Goal: Task Accomplishment & Management: Use online tool/utility

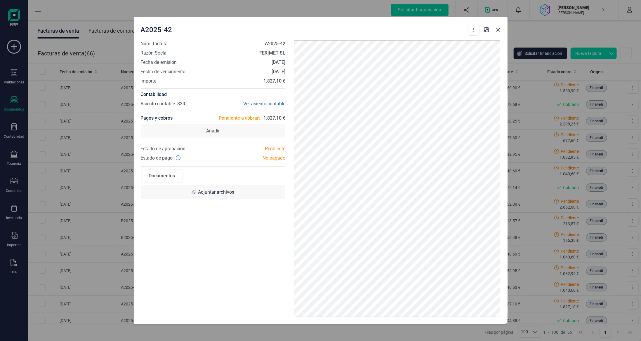
scroll to position [117, 0]
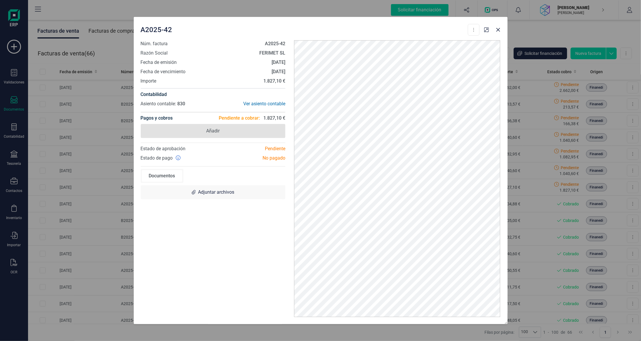
click at [241, 133] on span "Añadir" at bounding box center [213, 131] width 145 height 14
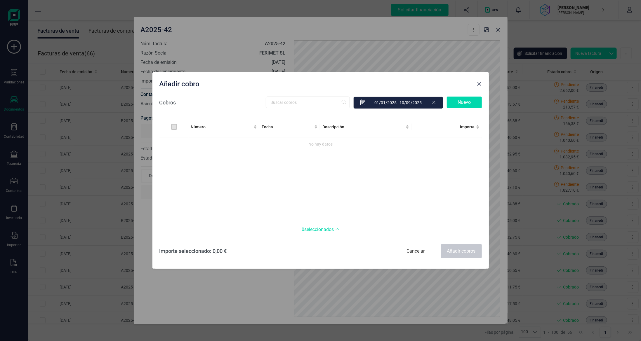
click at [466, 103] on div "Nuevo" at bounding box center [463, 103] width 35 height 12
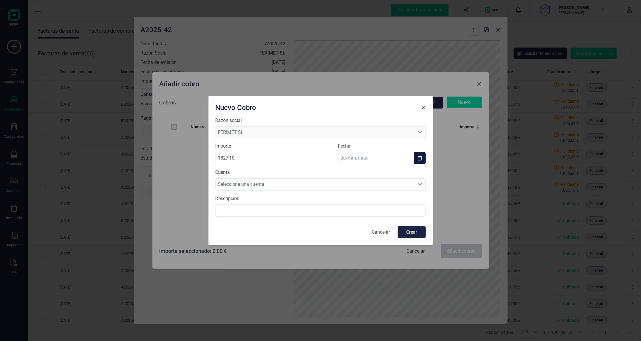
click at [370, 157] on input "text" at bounding box center [376, 158] width 76 height 12
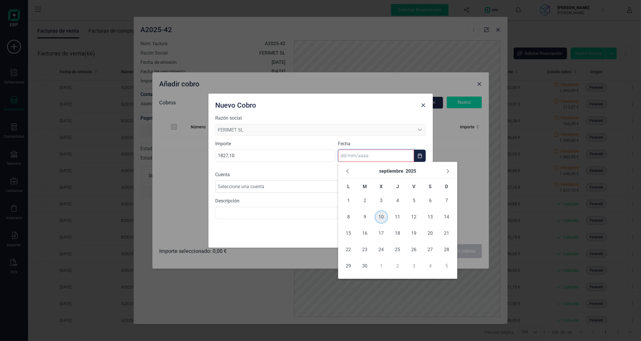
click at [380, 217] on span "10" at bounding box center [381, 217] width 12 height 12
type input "[DATE]"
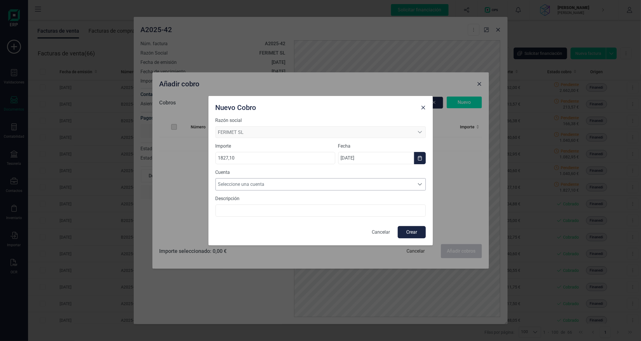
click at [328, 182] on span "Seleccione una cuenta" at bounding box center [315, 185] width 198 height 12
click at [324, 199] on li "[FINANCIAL_ID]" at bounding box center [320, 199] width 210 height 12
click at [417, 231] on button "Crear" at bounding box center [411, 232] width 28 height 12
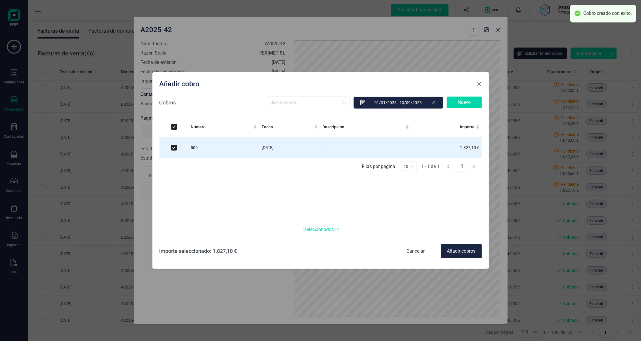
click at [468, 252] on div "Añadir cobros" at bounding box center [461, 251] width 41 height 14
checkbox input "false"
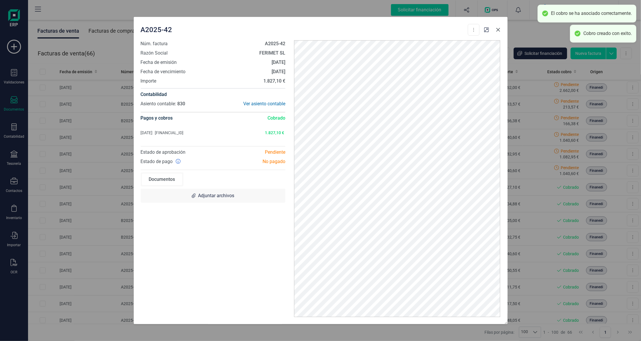
click at [497, 32] on button "button" at bounding box center [497, 29] width 9 height 9
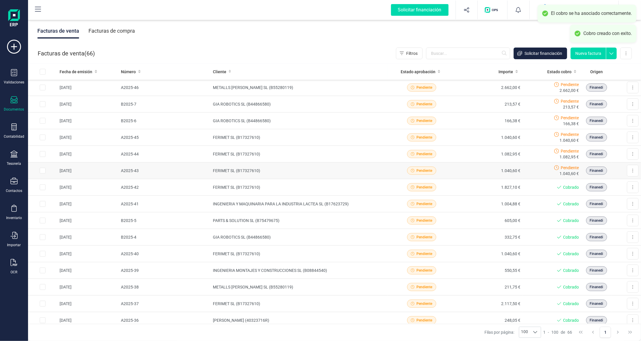
click at [484, 169] on td "1.040,60 €" at bounding box center [488, 171] width 67 height 17
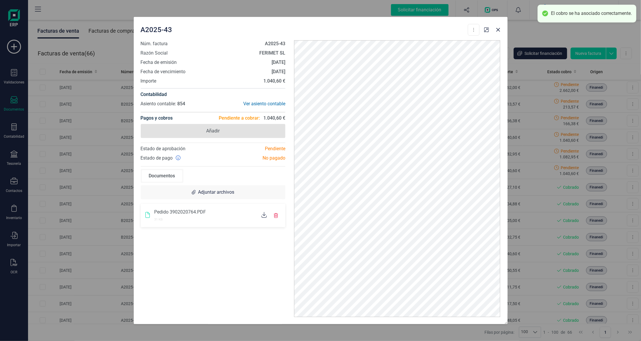
click at [247, 133] on span "Añadir" at bounding box center [213, 131] width 145 height 14
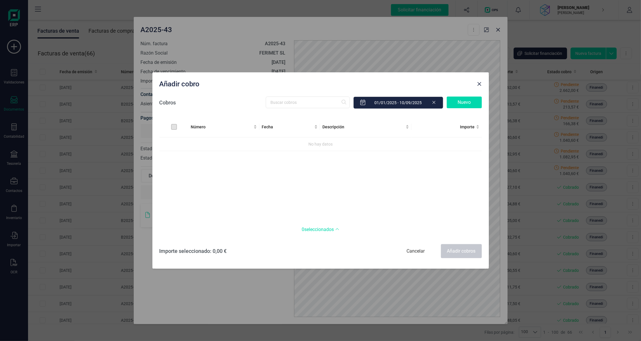
click at [458, 102] on div "Nuevo" at bounding box center [463, 103] width 35 height 12
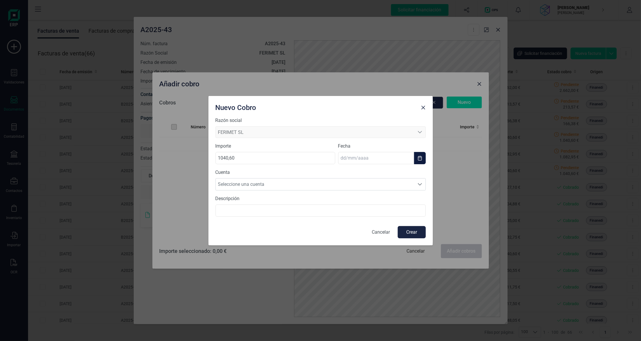
click at [386, 157] on input "text" at bounding box center [376, 158] width 76 height 12
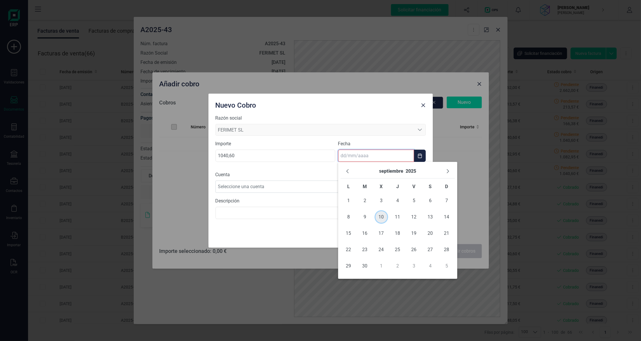
click at [379, 217] on span "10" at bounding box center [381, 217] width 12 height 12
type input "[DATE]"
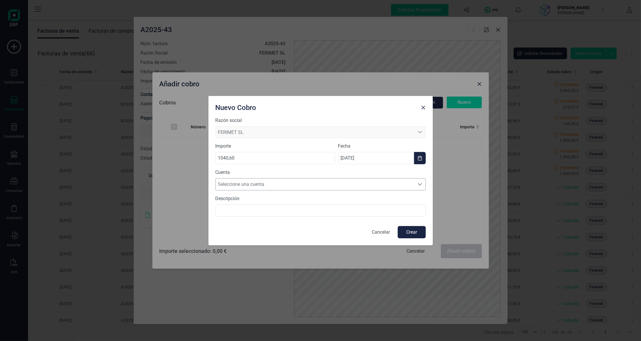
click at [350, 180] on span "Seleccione una cuenta" at bounding box center [315, 185] width 198 height 12
click at [355, 199] on li "[FINANCIAL_ID]" at bounding box center [320, 199] width 210 height 12
click at [404, 231] on button "Crear" at bounding box center [411, 232] width 28 height 12
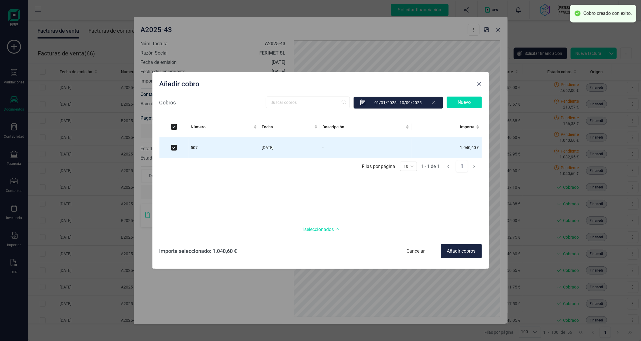
click at [454, 248] on div "Añadir cobros" at bounding box center [461, 251] width 41 height 14
checkbox input "false"
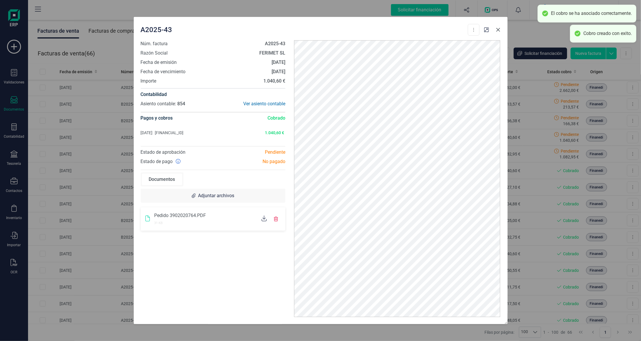
click at [496, 29] on icon "button" at bounding box center [498, 29] width 5 height 5
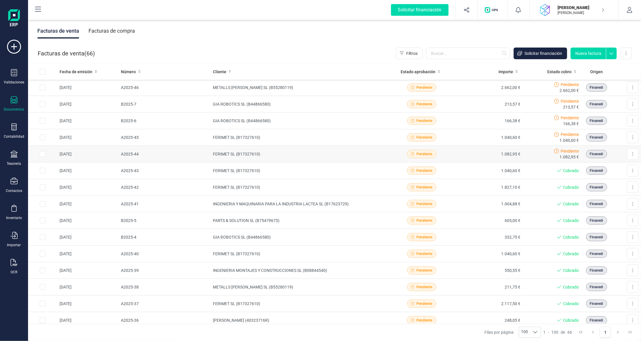
click at [457, 150] on td "1.082,95 €" at bounding box center [488, 154] width 67 height 17
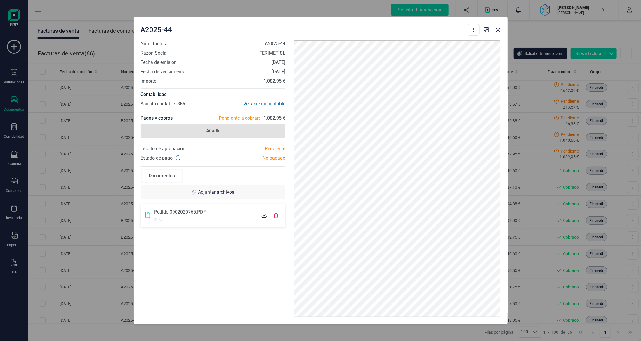
click at [219, 130] on span "Añadir" at bounding box center [212, 131] width 13 height 7
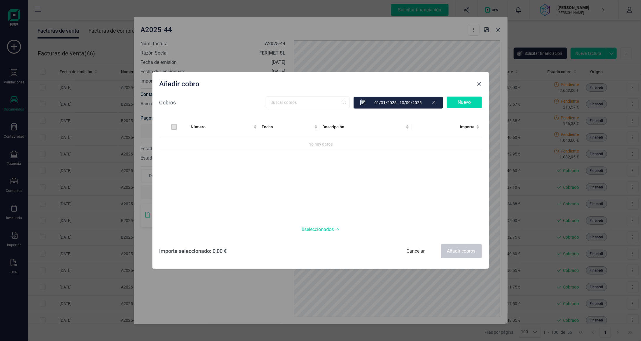
click at [464, 99] on div "Nuevo" at bounding box center [463, 103] width 35 height 12
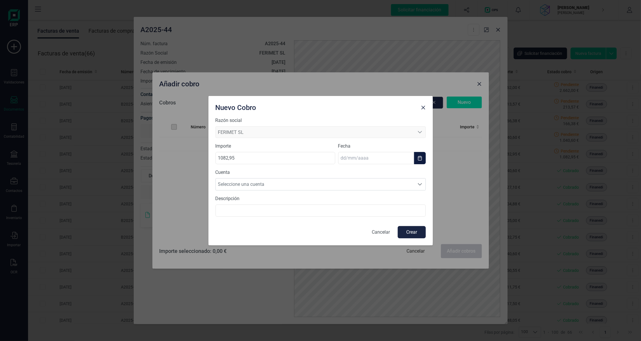
click at [376, 163] on body "Solicitar financiación Importaciones completadas 0 / 0 [PERSON_NAME] SAUBI [PER…" at bounding box center [320, 170] width 641 height 341
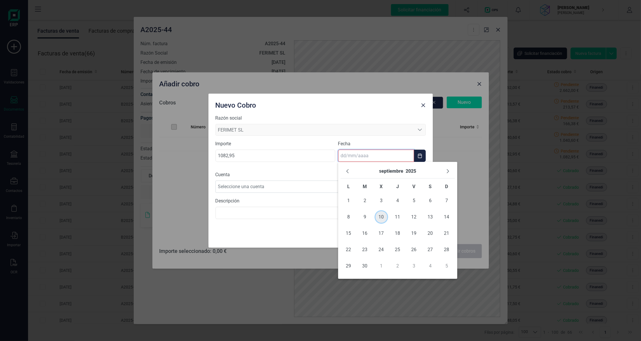
click at [378, 216] on span "10" at bounding box center [381, 217] width 12 height 12
type input "[DATE]"
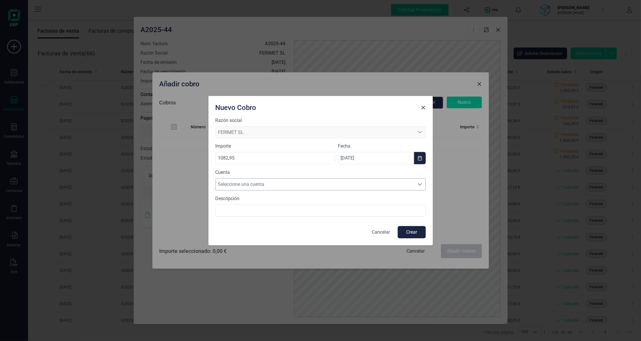
click at [353, 182] on span "Seleccione una cuenta" at bounding box center [315, 185] width 198 height 12
click at [351, 195] on li "[FINANCIAL_ID]" at bounding box center [320, 199] width 210 height 12
click at [404, 229] on button "Crear" at bounding box center [411, 232] width 28 height 12
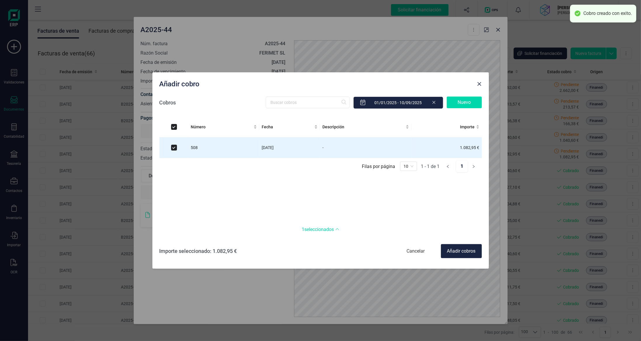
click at [458, 252] on div "Añadir cobros" at bounding box center [461, 251] width 41 height 14
checkbox input "false"
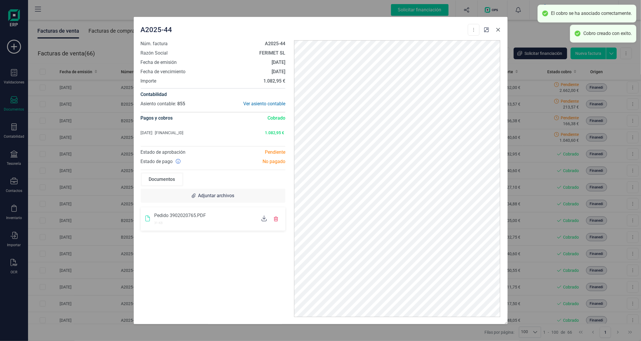
drag, startPoint x: 495, startPoint y: 29, endPoint x: 496, endPoint y: 37, distance: 7.9
click at [496, 29] on icon "button" at bounding box center [498, 29] width 5 height 5
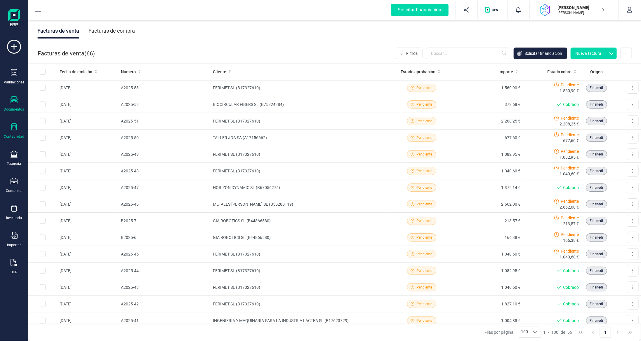
click at [18, 128] on div "Contabilidad" at bounding box center [13, 130] width 23 height 15
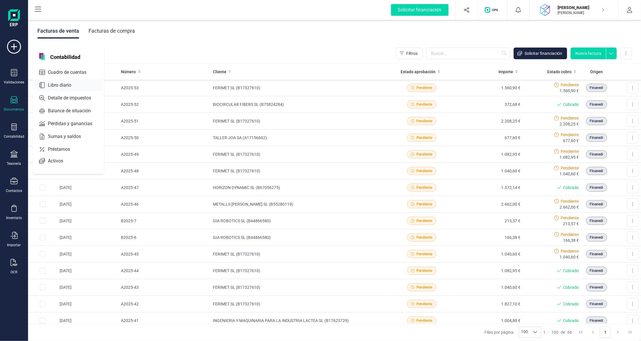
click at [63, 85] on span "Libro diario" at bounding box center [64, 85] width 36 height 7
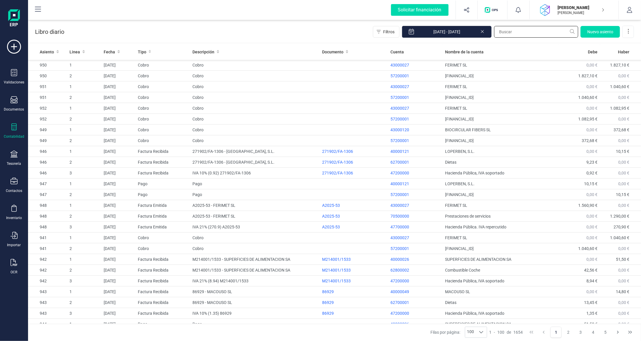
click at [544, 31] on input "text" at bounding box center [536, 32] width 84 height 12
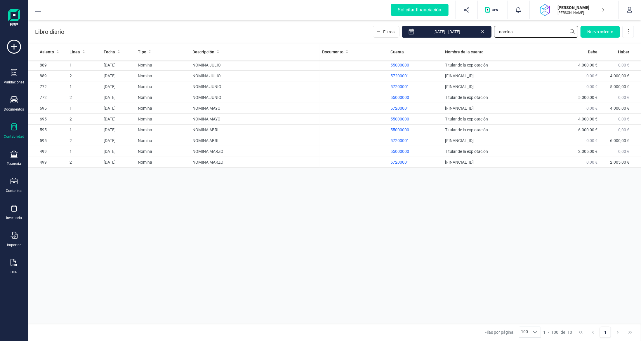
type input "nomina"
click at [604, 32] on span "Nuevo asiento" at bounding box center [600, 32] width 26 height 6
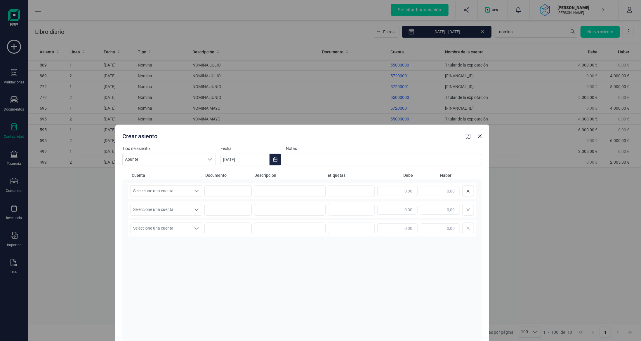
drag, startPoint x: 256, startPoint y: 39, endPoint x: 236, endPoint y: 141, distance: 103.9
click at [236, 140] on div "Crear asiento" at bounding box center [291, 135] width 343 height 11
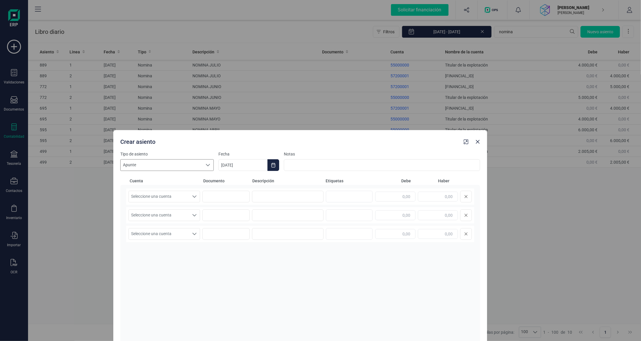
click at [190, 161] on span "Apunte" at bounding box center [162, 165] width 82 height 11
click at [184, 177] on li "Nomina" at bounding box center [166, 177] width 93 height 11
click at [309, 161] on input at bounding box center [382, 165] width 196 height 12
type input "N"
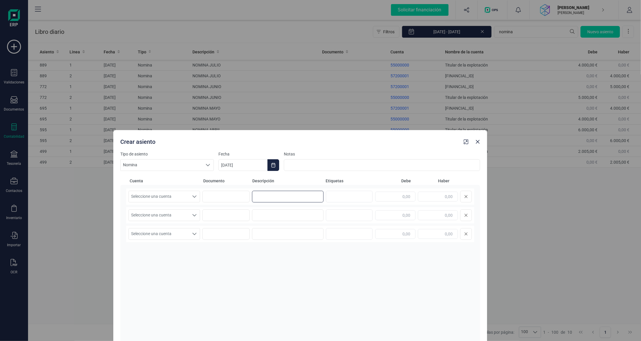
drag, startPoint x: 273, startPoint y: 196, endPoint x: 276, endPoint y: 193, distance: 4.0
click at [275, 194] on input at bounding box center [288, 197] width 72 height 12
type input "NOMINA AGOSTO"
type input "3.500,00"
click at [172, 197] on span "Seleccione una cuenta" at bounding box center [159, 196] width 60 height 11
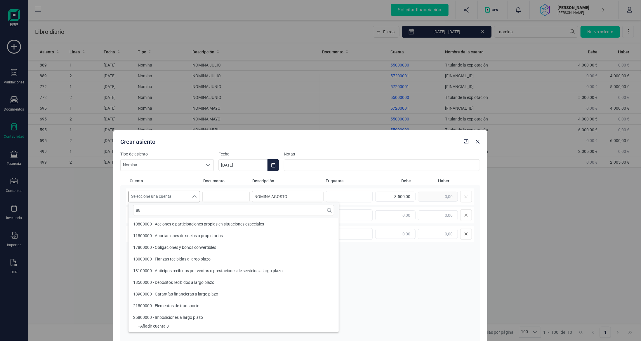
scroll to position [0, 0]
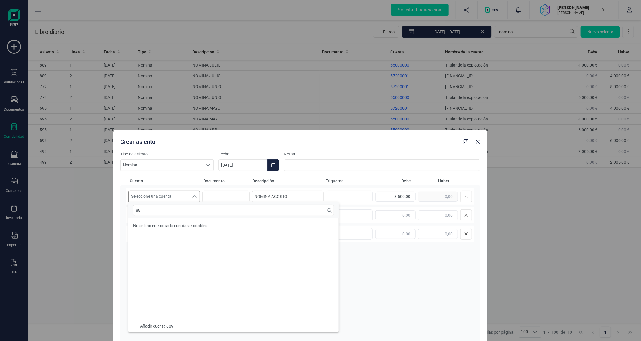
type input "8"
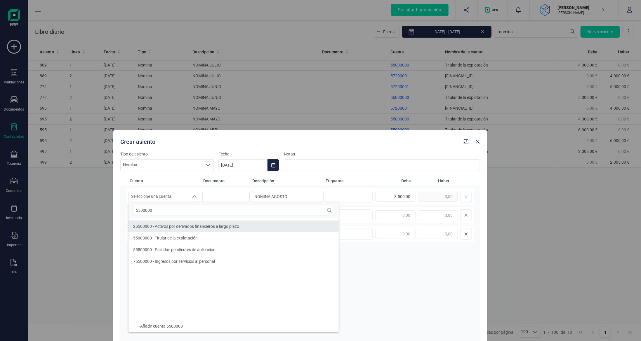
type input "5500000"
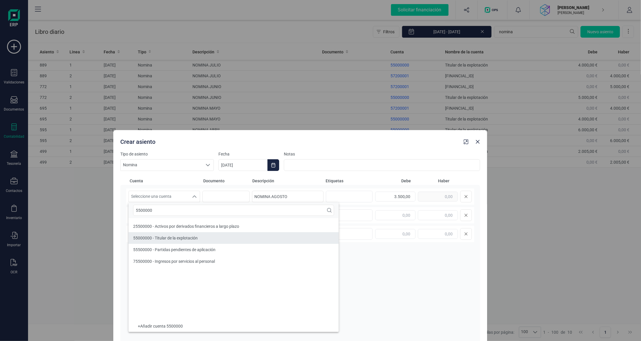
click at [176, 237] on span "55000000 - Titular de la explotación" at bounding box center [165, 238] width 64 height 5
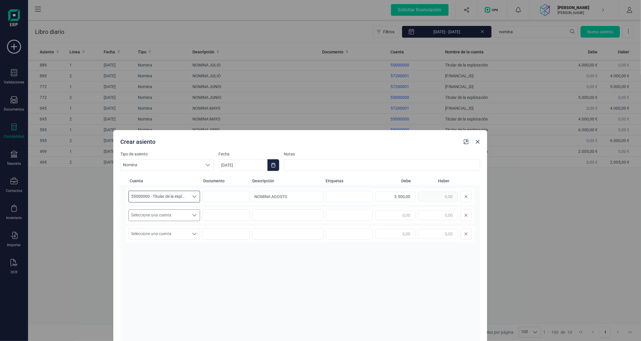
click at [185, 216] on span "Seleccione una cuenta" at bounding box center [159, 215] width 60 height 11
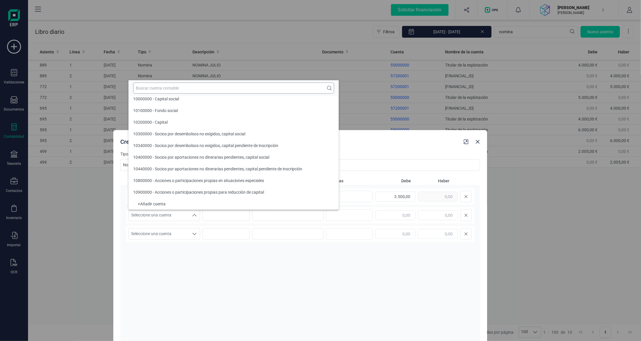
scroll to position [2, 0]
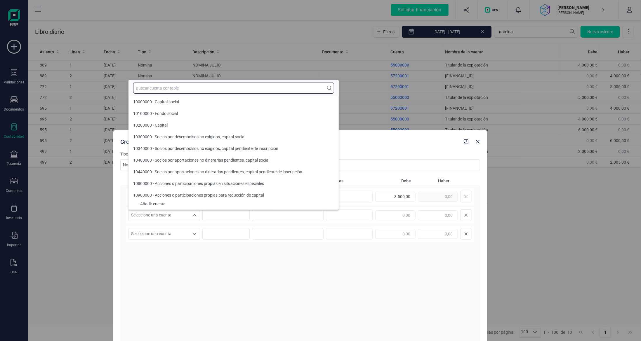
click at [177, 91] on input "text" at bounding box center [233, 88] width 201 height 11
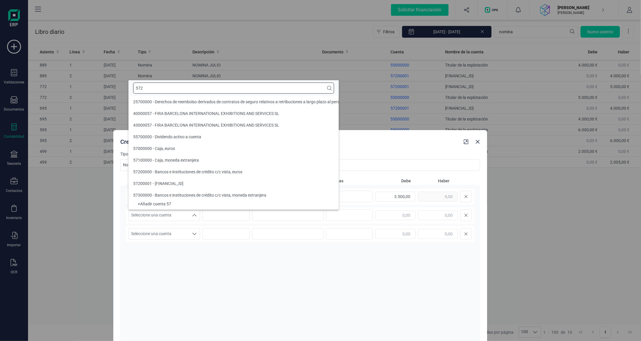
scroll to position [0, 0]
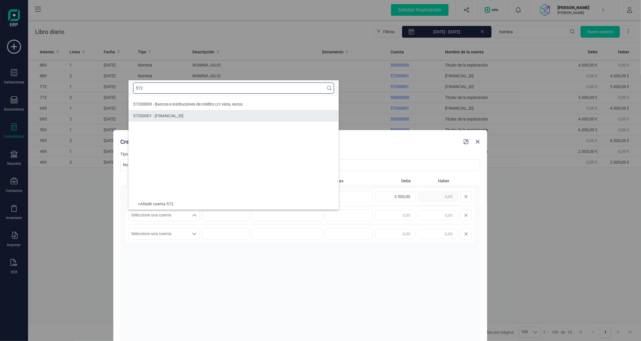
type input "572"
click at [180, 117] on span "57200001 - [FINANCIAL_ID]" at bounding box center [158, 116] width 50 height 5
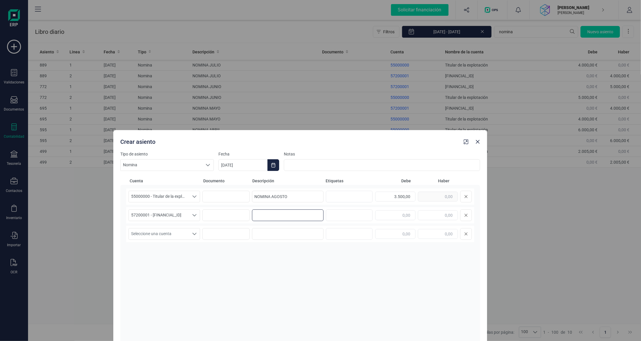
click at [265, 216] on input at bounding box center [288, 216] width 72 height 12
type input "NOMINA AGOSTO"
type input "3.500,00"
click at [404, 246] on div "55000000 - Titular de la explotación 55000000 - Titular de la explotación 55000…" at bounding box center [300, 277] width 348 height 176
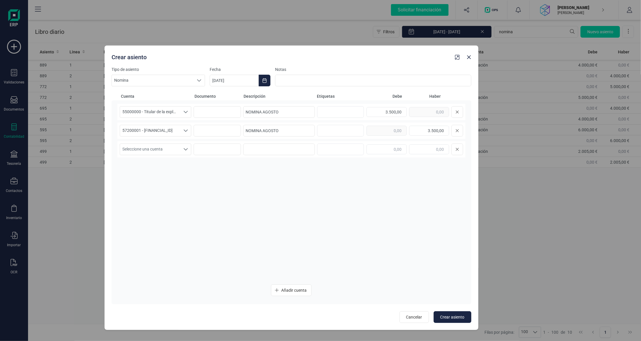
drag, startPoint x: 319, startPoint y: 142, endPoint x: 308, endPoint y: 30, distance: 112.3
click at [307, 51] on div "Crear asiento" at bounding box center [280, 56] width 343 height 11
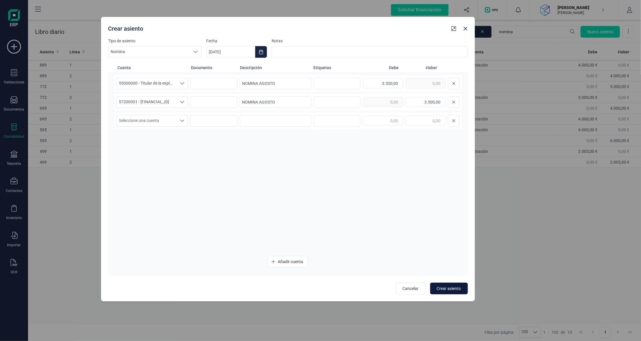
click at [447, 290] on span "Crear asiento" at bounding box center [449, 289] width 24 height 6
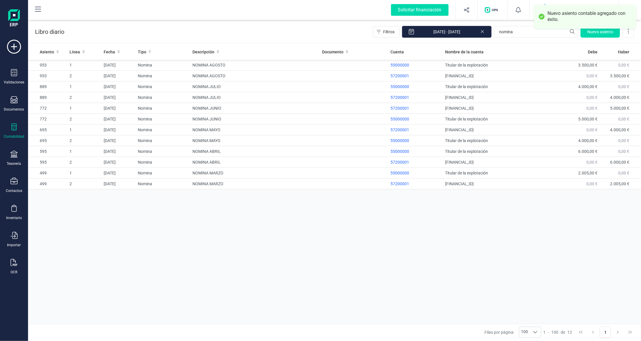
click at [14, 131] on div at bounding box center [14, 127] width 7 height 8
click at [64, 111] on span "Balance de situación" at bounding box center [74, 110] width 56 height 7
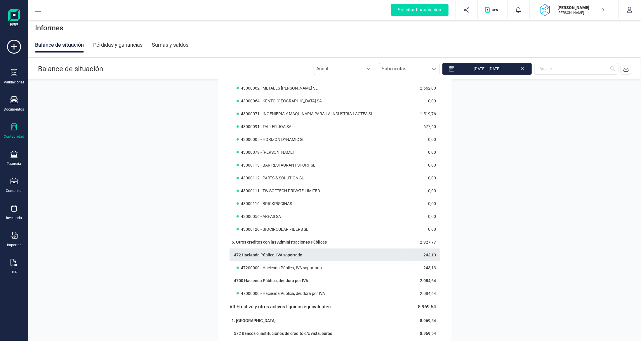
scroll to position [467, 0]
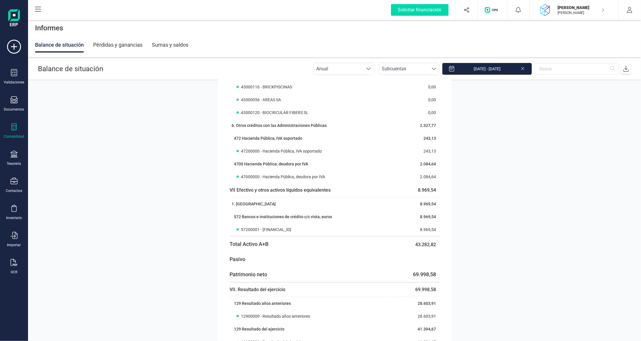
click at [15, 128] on icon at bounding box center [14, 126] width 7 height 7
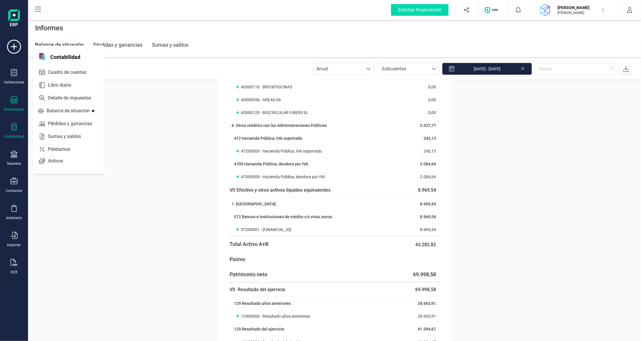
click at [14, 104] on div at bounding box center [14, 100] width 7 height 8
click at [59, 82] on span "Facturas" at bounding box center [61, 83] width 31 height 7
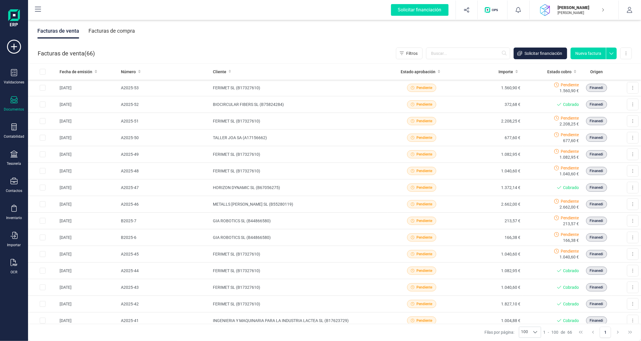
click at [104, 31] on div "Facturas de compra" at bounding box center [111, 30] width 46 height 15
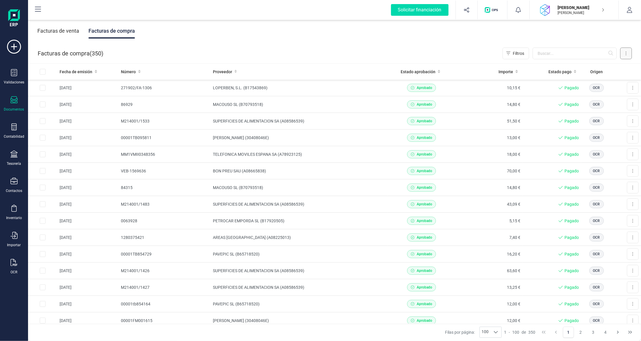
click at [626, 53] on icon at bounding box center [625, 53] width 1 height 5
click at [583, 101] on span "Escanear (OCR)" at bounding box center [585, 103] width 29 height 6
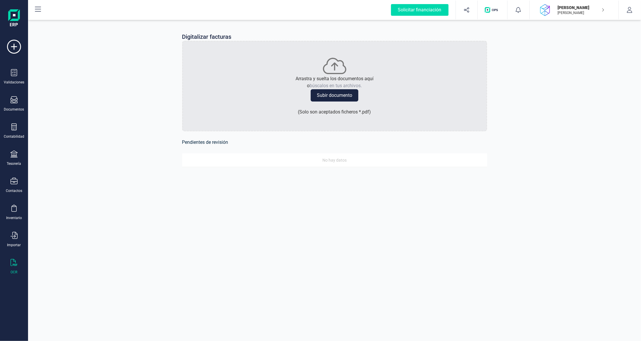
click at [323, 97] on button "Subir documento" at bounding box center [335, 95] width 48 height 12
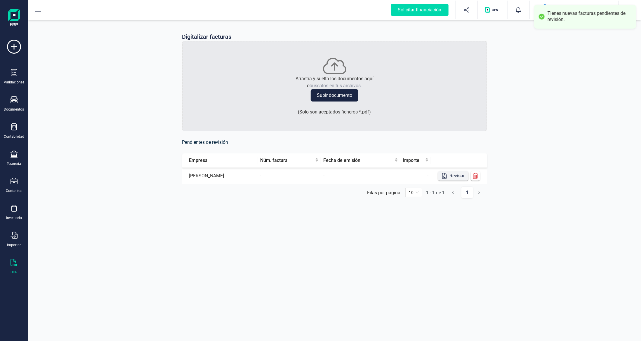
click at [453, 174] on button "Revisar" at bounding box center [453, 175] width 30 height 9
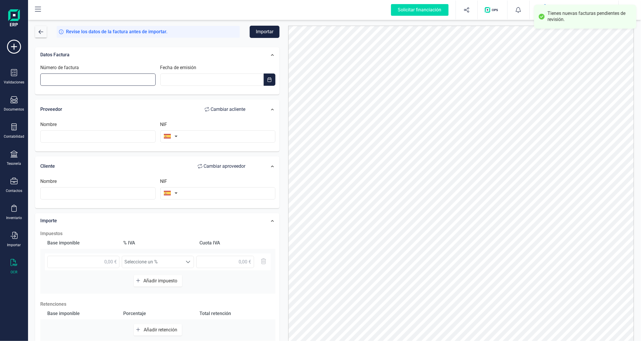
click at [97, 75] on input "Número de factura" at bounding box center [97, 80] width 115 height 12
type input "88878"
type input "__/__/____"
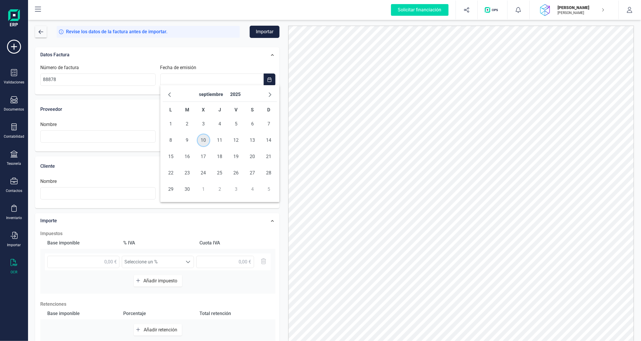
click at [201, 136] on span "10" at bounding box center [204, 141] width 12 height 12
type input "[DATE]"
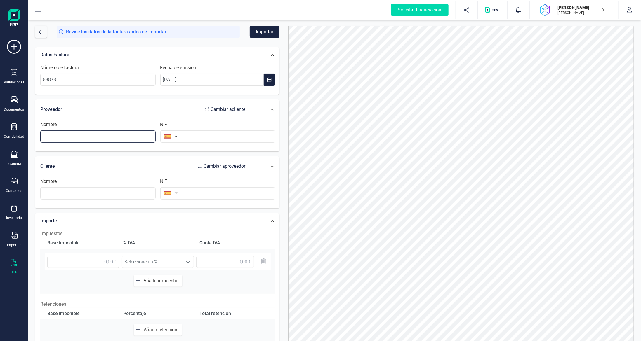
click at [113, 140] on input "text" at bounding box center [97, 136] width 115 height 12
drag, startPoint x: 195, startPoint y: 137, endPoint x: 189, endPoint y: 134, distance: 6.9
click at [193, 137] on input "text" at bounding box center [217, 136] width 115 height 12
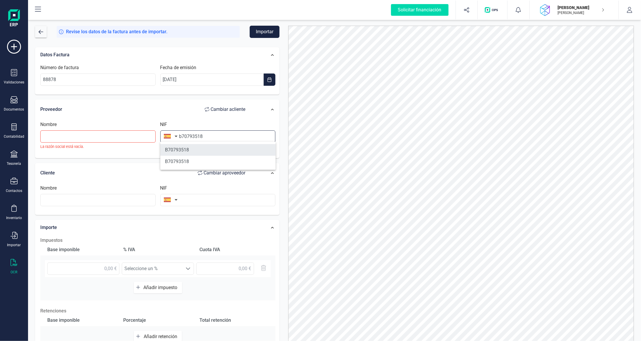
type input "b70793518"
click at [187, 148] on li "B70793518" at bounding box center [217, 150] width 115 height 12
type input "MACOUSO SL"
type input "B70793518"
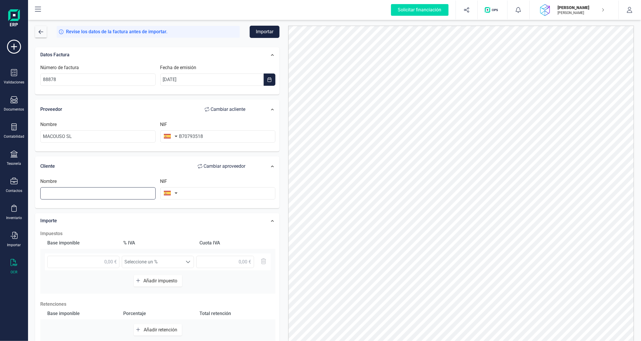
click at [145, 188] on input "text" at bounding box center [97, 193] width 115 height 12
type input "d"
type input "[PERSON_NAME]"
type input "40342114E"
click at [105, 262] on input "text" at bounding box center [83, 262] width 72 height 12
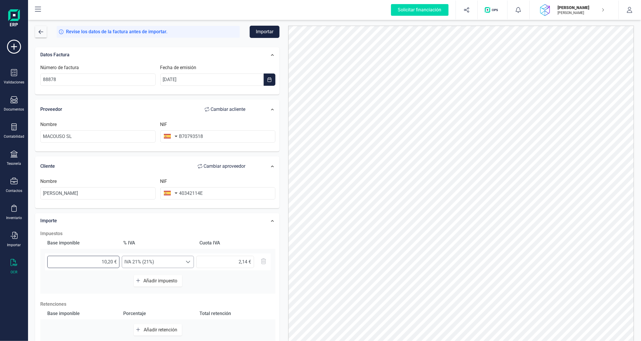
type input "10,27 €"
click at [168, 258] on span "IVA 21% (21%)" at bounding box center [152, 262] width 60 height 12
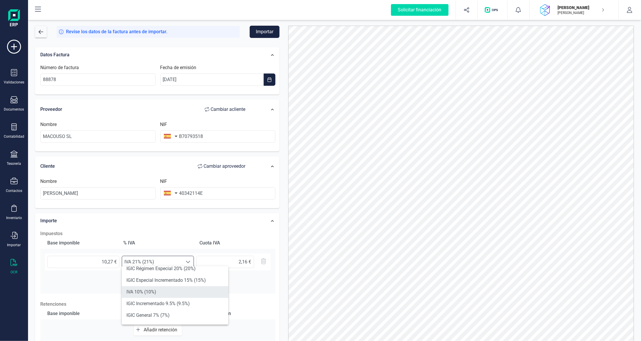
click at [162, 290] on li "IVA 10% (10%)" at bounding box center [175, 292] width 107 height 12
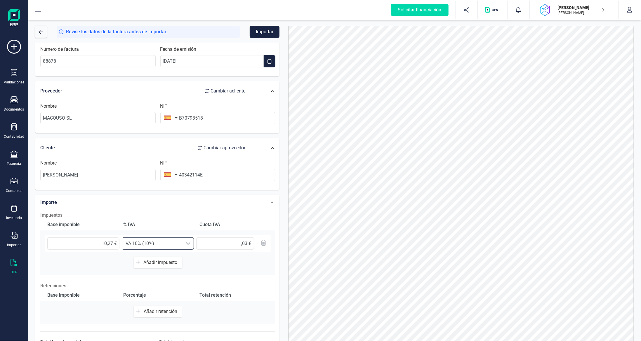
scroll to position [47, 0]
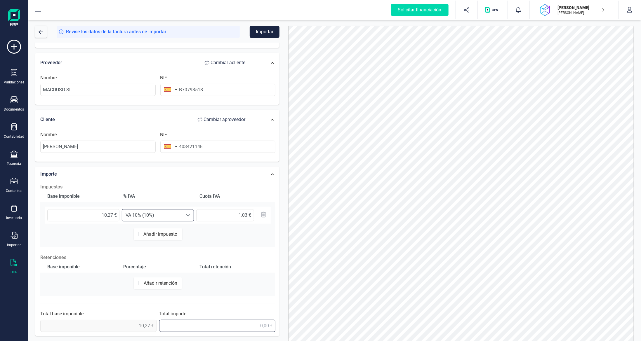
click at [259, 322] on input "text" at bounding box center [217, 326] width 116 height 12
type input "11,30 €"
click at [262, 32] on button "Importar" at bounding box center [265, 32] width 30 height 12
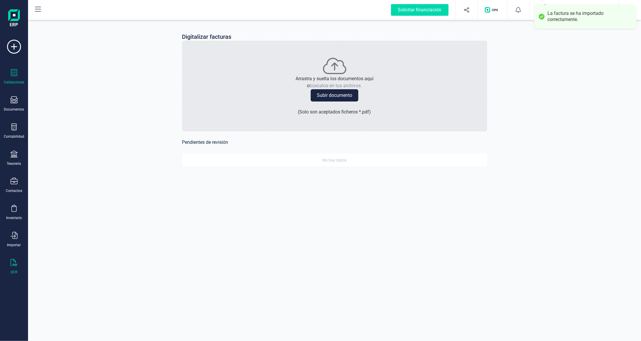
click at [8, 73] on div "Validaciones" at bounding box center [13, 76] width 23 height 15
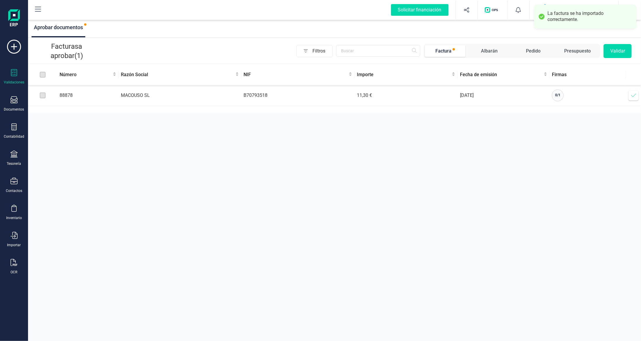
click at [627, 95] on td "Verificar factura" at bounding box center [633, 95] width 15 height 21
click at [635, 97] on icon at bounding box center [633, 96] width 6 height 6
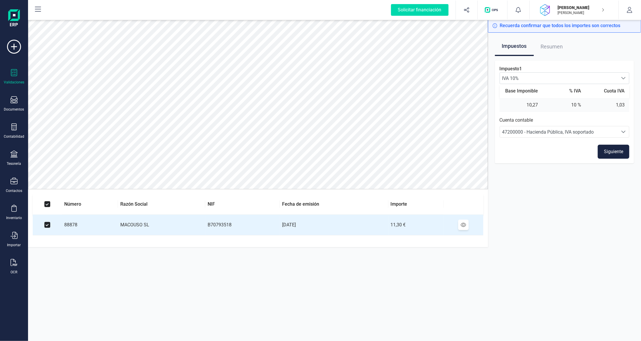
click at [580, 132] on span "47200000 - Hacienda Pública, IVA soportado" at bounding box center [548, 132] width 92 height 6
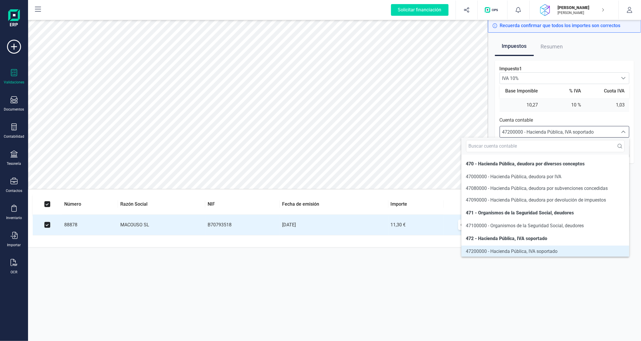
scroll to position [1, 0]
click at [559, 148] on input "text" at bounding box center [545, 146] width 158 height 12
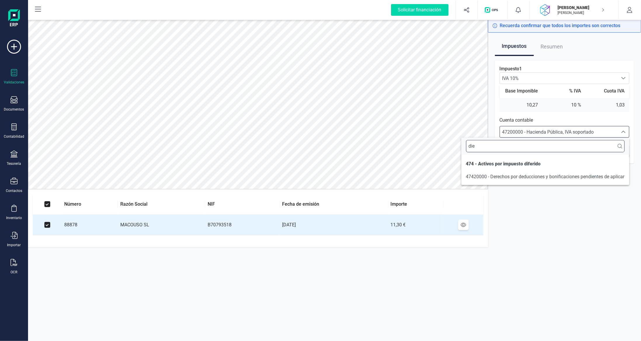
scroll to position [0, 0]
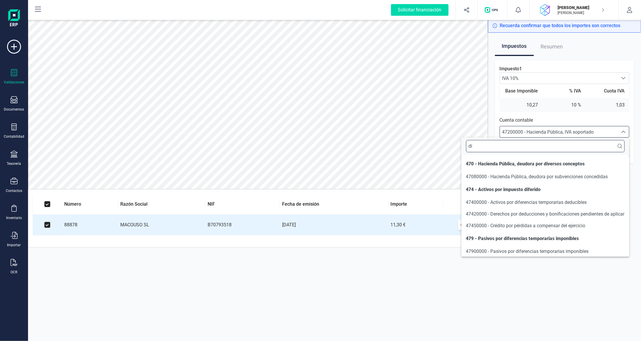
type input "d"
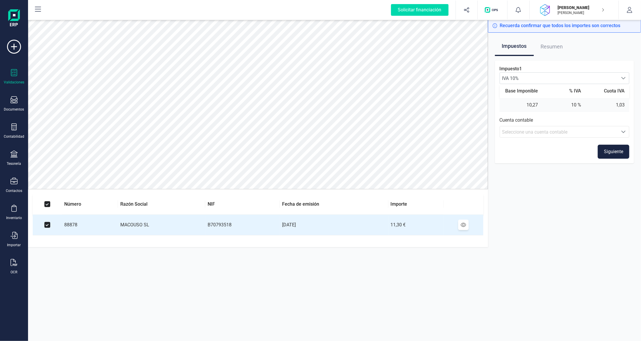
click at [20, 74] on div "Validaciones" at bounding box center [13, 76] width 23 height 15
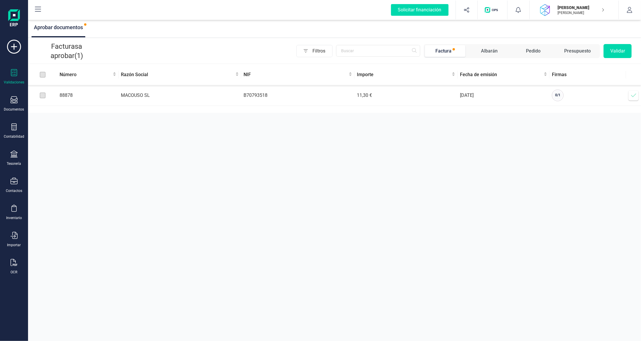
click at [633, 96] on icon at bounding box center [633, 96] width 6 height 6
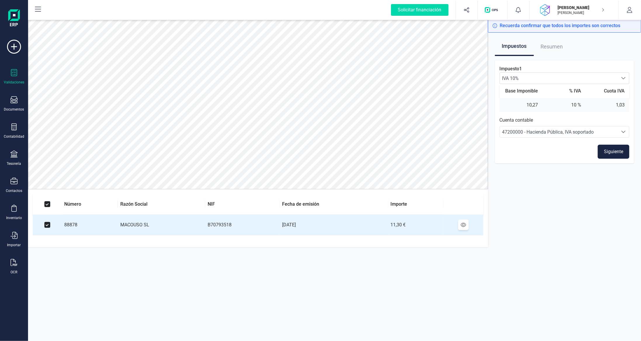
click at [607, 151] on button "Siguiente" at bounding box center [613, 152] width 32 height 14
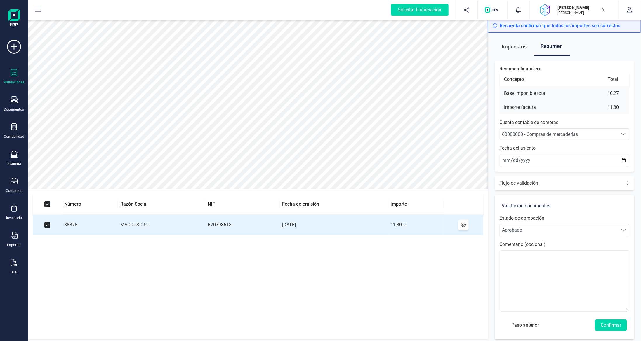
click at [555, 137] on span "60000000 - Compras de mercaderías" at bounding box center [540, 135] width 76 height 6
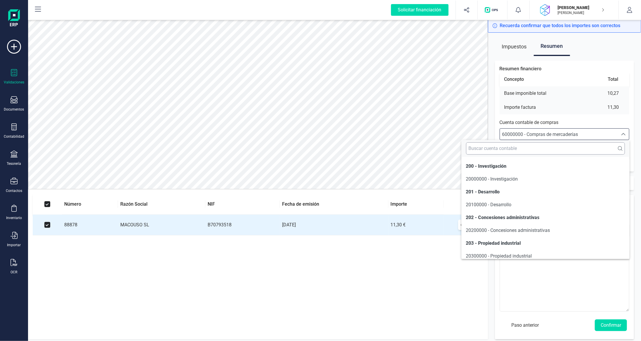
scroll to position [2790, 0]
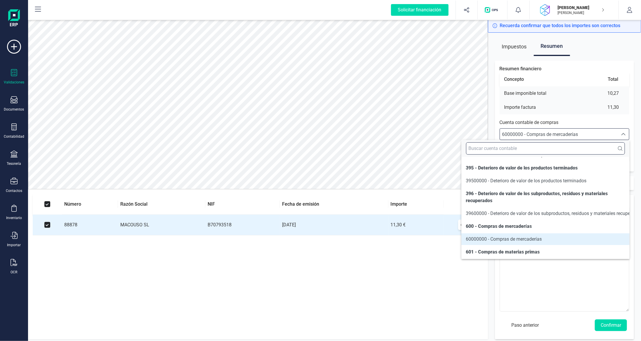
click at [542, 151] on input "text" at bounding box center [545, 148] width 159 height 12
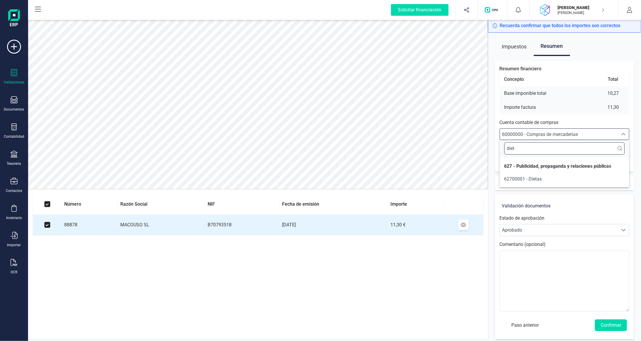
scroll to position [0, 0]
type input "diet"
click at [542, 177] on li "62700001 - Dietas" at bounding box center [564, 179] width 130 height 12
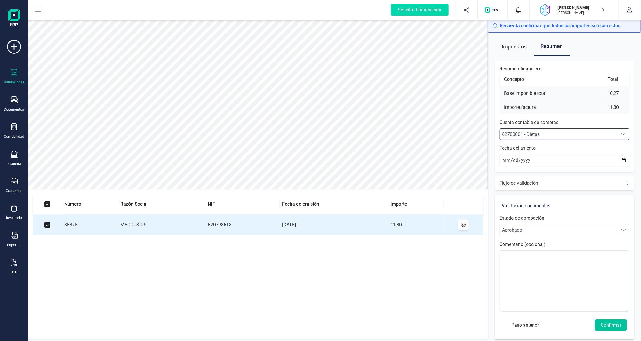
click at [618, 326] on button "Confirmar" at bounding box center [610, 326] width 32 height 12
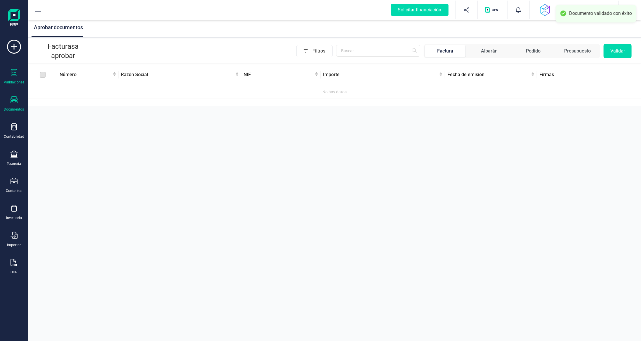
click at [19, 103] on div "Documentos" at bounding box center [13, 103] width 23 height 15
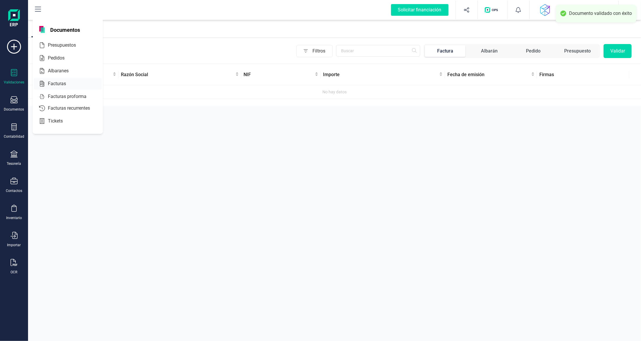
click at [57, 83] on span "Facturas" at bounding box center [61, 83] width 31 height 7
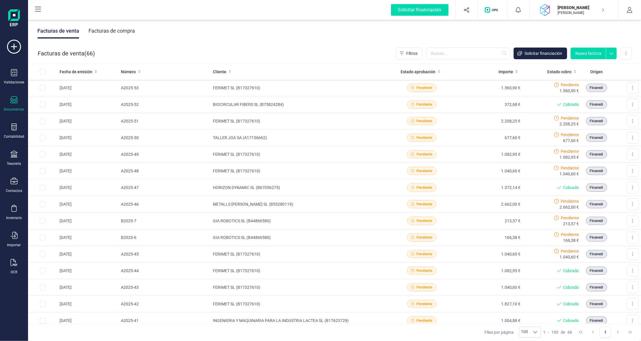
drag, startPoint x: 109, startPoint y: 32, endPoint x: 112, endPoint y: 36, distance: 5.8
click at [109, 34] on div "Facturas de compra" at bounding box center [111, 30] width 46 height 15
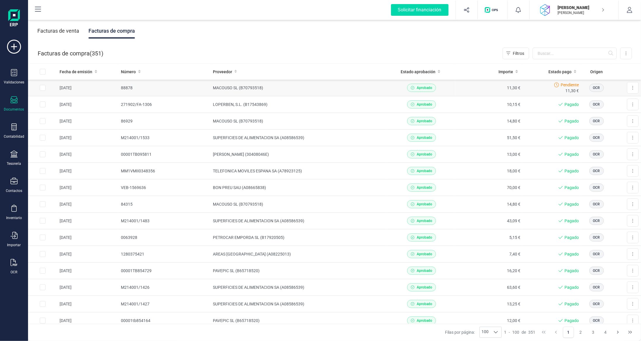
click at [300, 85] on td "MACOUSO SL (B70793518)" at bounding box center [298, 88] width 177 height 17
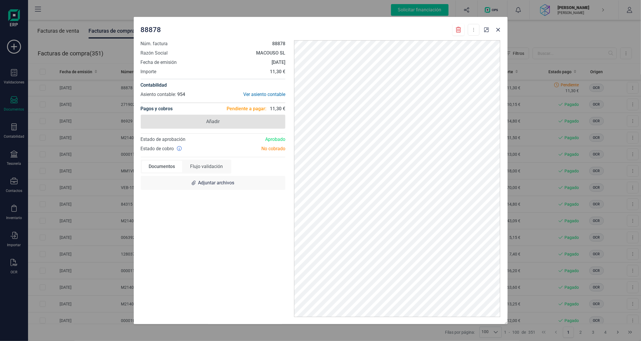
click at [249, 124] on span "Añadir" at bounding box center [213, 122] width 145 height 14
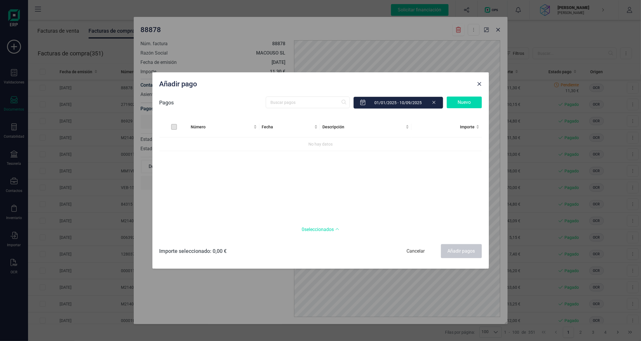
click at [467, 104] on div "Nuevo" at bounding box center [463, 103] width 35 height 12
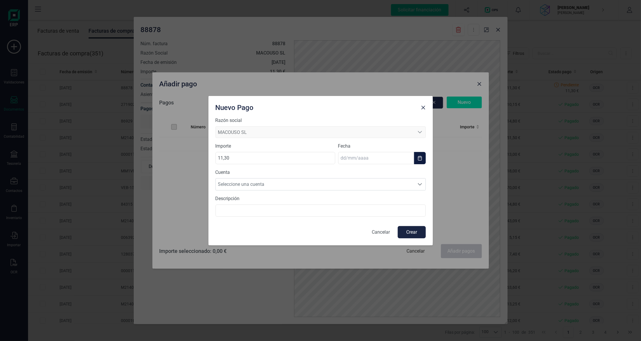
click at [373, 159] on input "text" at bounding box center [376, 158] width 76 height 12
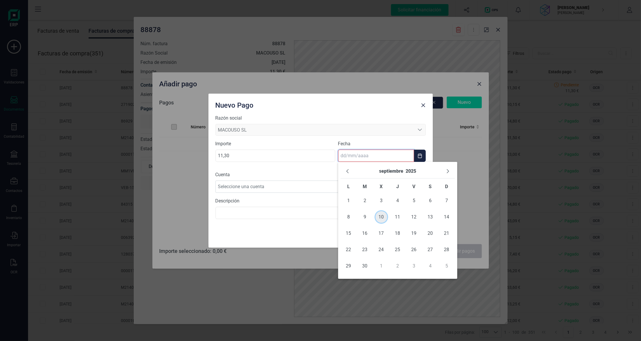
click at [379, 219] on span "10" at bounding box center [381, 217] width 12 height 12
type input "[DATE]"
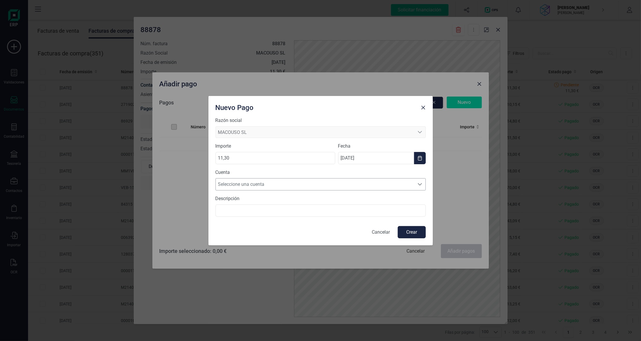
click at [309, 182] on span "Seleccione una cuenta" at bounding box center [315, 185] width 198 height 12
click at [311, 201] on li "[FINANCIAL_ID]" at bounding box center [320, 199] width 210 height 12
click at [414, 233] on button "Crear" at bounding box center [411, 232] width 28 height 12
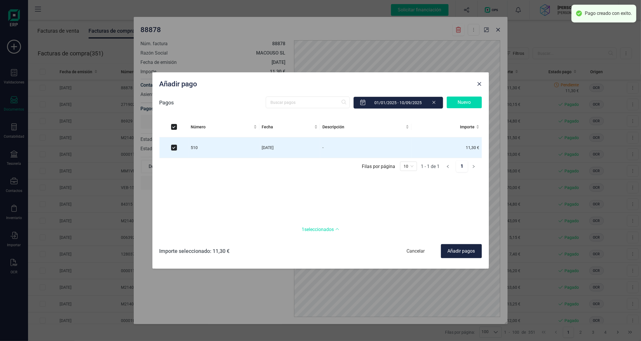
click at [461, 253] on div "Añadir pagos" at bounding box center [461, 251] width 41 height 14
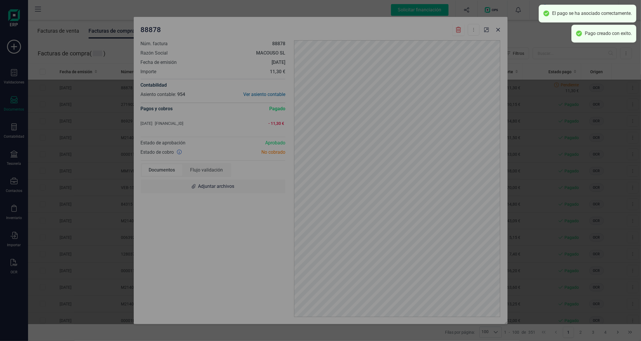
checkbox input "false"
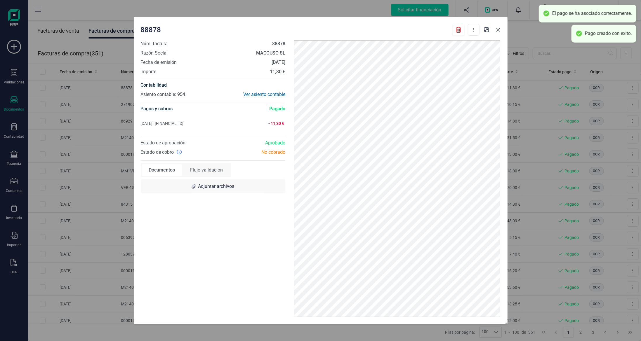
click at [499, 31] on icon "button" at bounding box center [498, 30] width 4 height 4
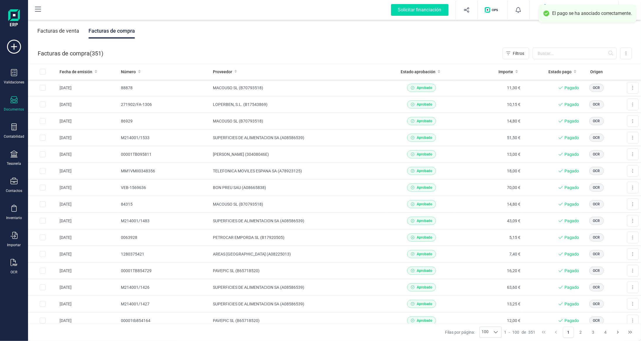
click at [12, 101] on icon at bounding box center [14, 99] width 7 height 7
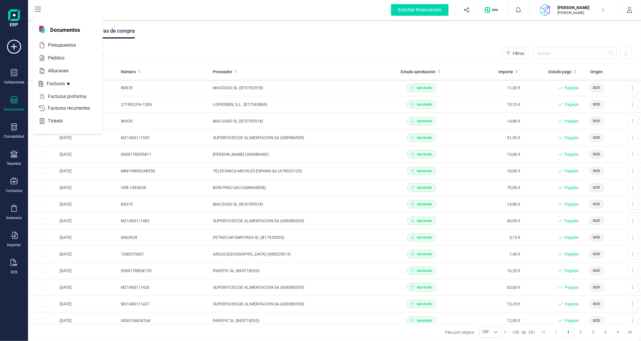
click at [205, 48] on div "Facturas de compra ( 351 ) Filtros Importar Carga masiva (Excel) Factura electr…" at bounding box center [334, 53] width 613 height 20
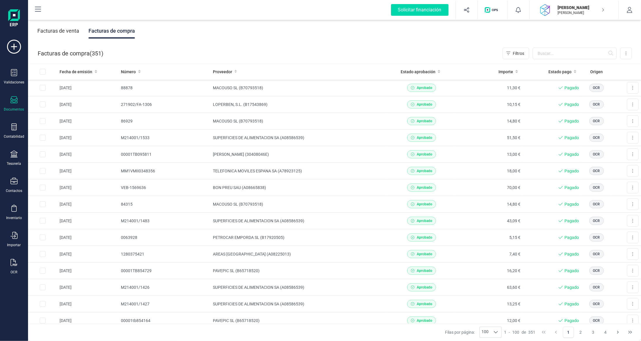
click at [55, 27] on div "Facturas de venta" at bounding box center [58, 30] width 42 height 15
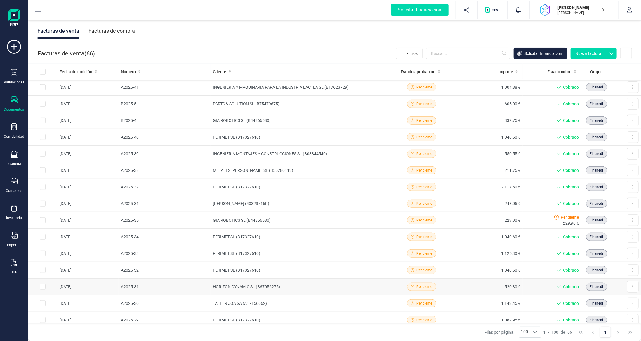
scroll to position [409, 0]
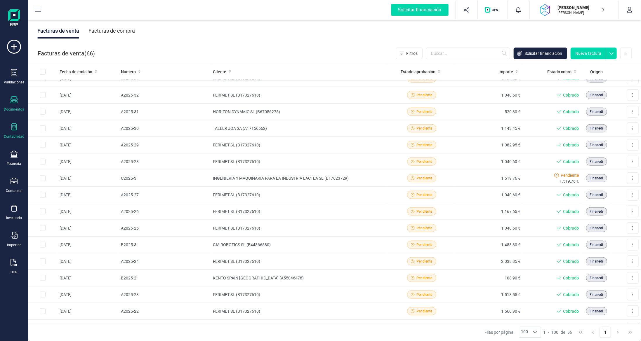
click at [15, 124] on icon at bounding box center [14, 126] width 7 height 7
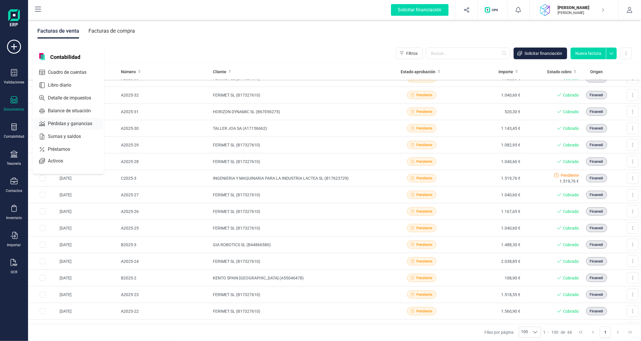
click at [64, 108] on span "Balance de situación" at bounding box center [74, 110] width 56 height 7
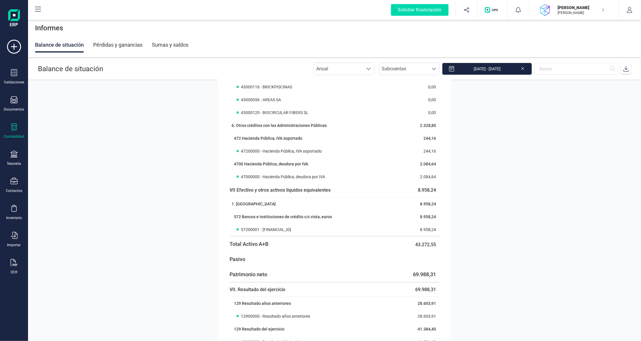
scroll to position [554, 0]
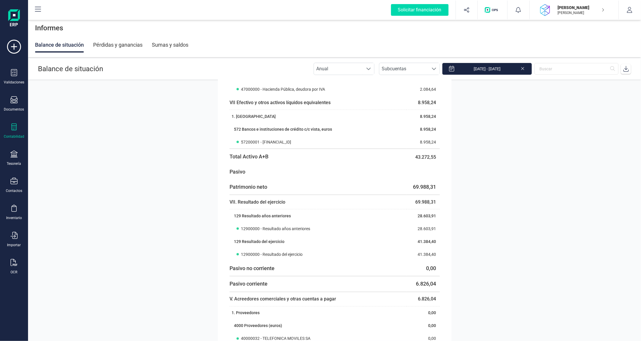
click at [122, 43] on div "Pérdidas y ganancias" at bounding box center [117, 44] width 49 height 15
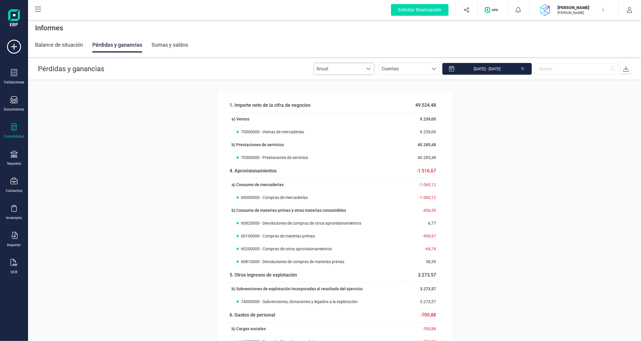
click at [361, 66] on span "Anual" at bounding box center [338, 69] width 49 height 12
click at [348, 95] on li "Mensual" at bounding box center [349, 95] width 61 height 12
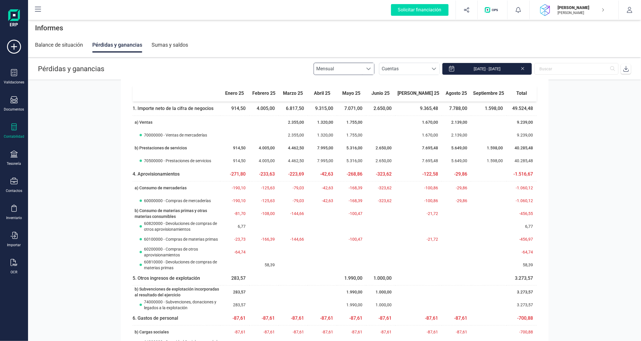
scroll to position [0, 0]
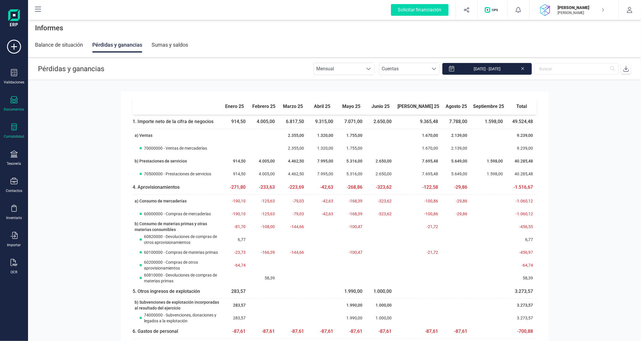
click at [14, 105] on div "Documentos" at bounding box center [13, 103] width 23 height 15
click at [72, 87] on div "Facturas" at bounding box center [68, 84] width 68 height 12
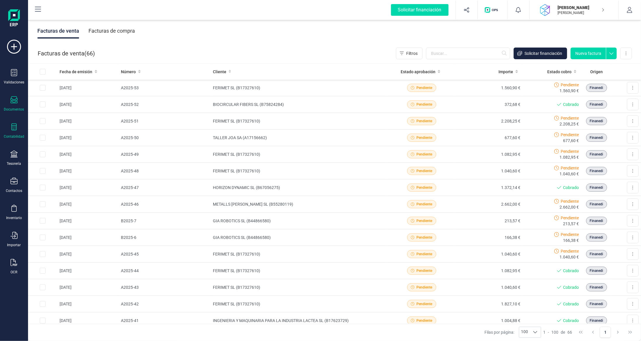
click at [15, 131] on div "Contabilidad" at bounding box center [13, 130] width 23 height 15
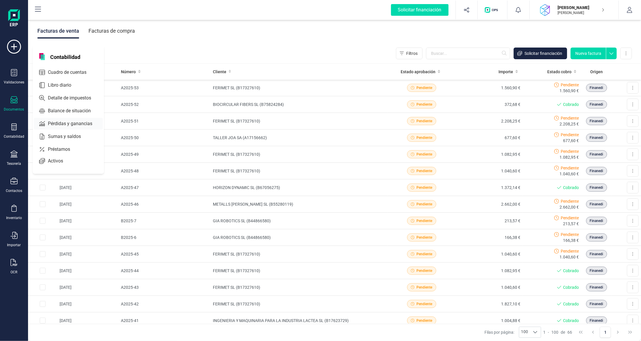
click at [58, 109] on span "Balance de situación" at bounding box center [74, 110] width 56 height 7
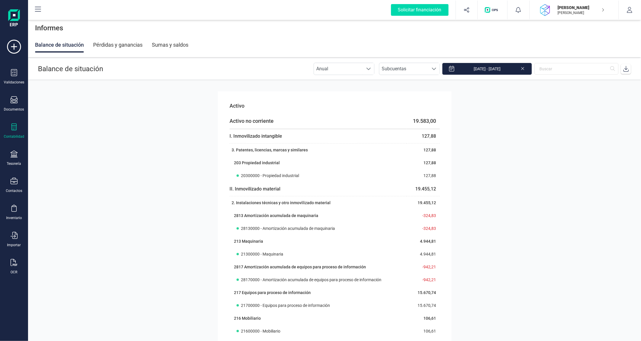
click at [120, 43] on div "Pérdidas y ganancias" at bounding box center [117, 44] width 49 height 15
